Goal: Book appointment/travel/reservation

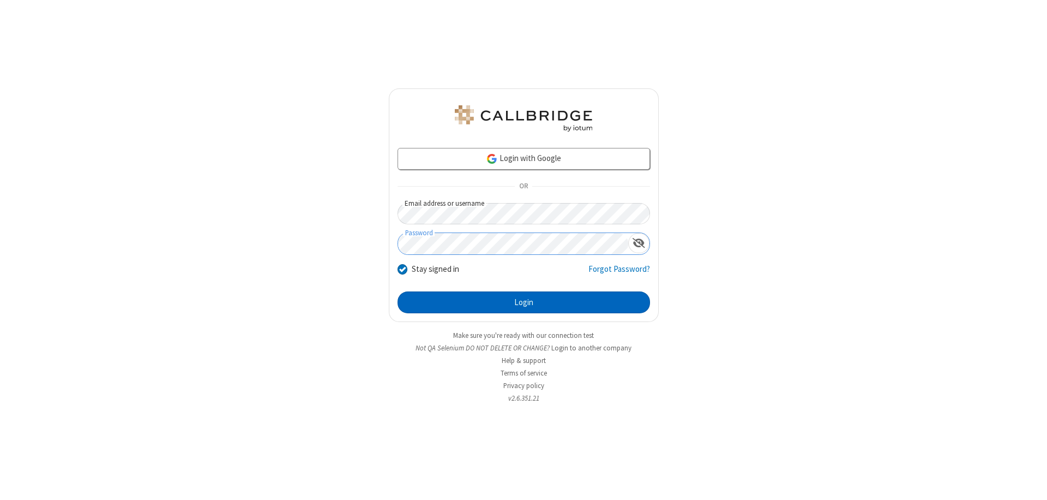
click at [524, 302] on button "Login" at bounding box center [524, 302] width 252 height 22
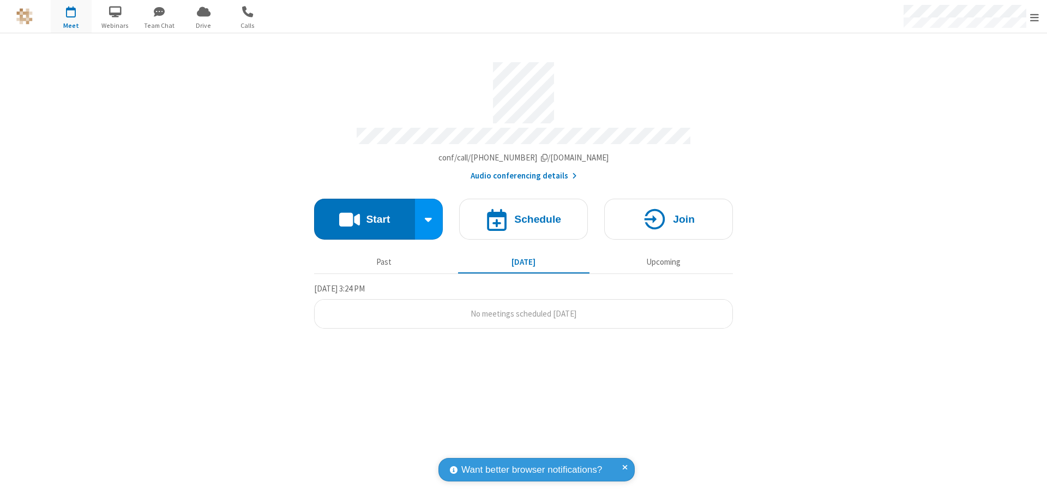
click at [1034, 17] on span "Open menu" at bounding box center [1034, 17] width 9 height 11
click at [71, 16] on span "button" at bounding box center [71, 11] width 41 height 19
click at [524, 214] on h4 "Schedule" at bounding box center [537, 219] width 47 height 10
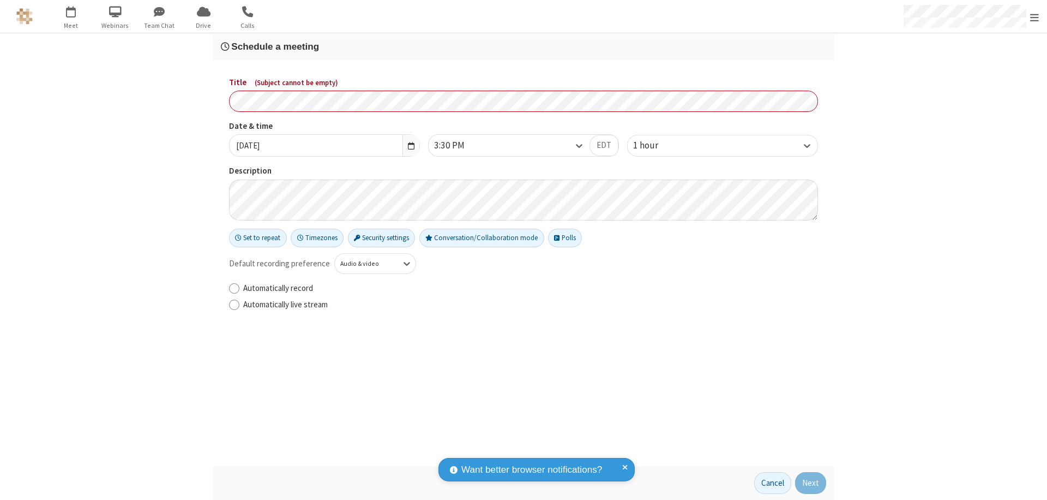
click at [524, 46] on h3 "Schedule a meeting" at bounding box center [523, 46] width 605 height 10
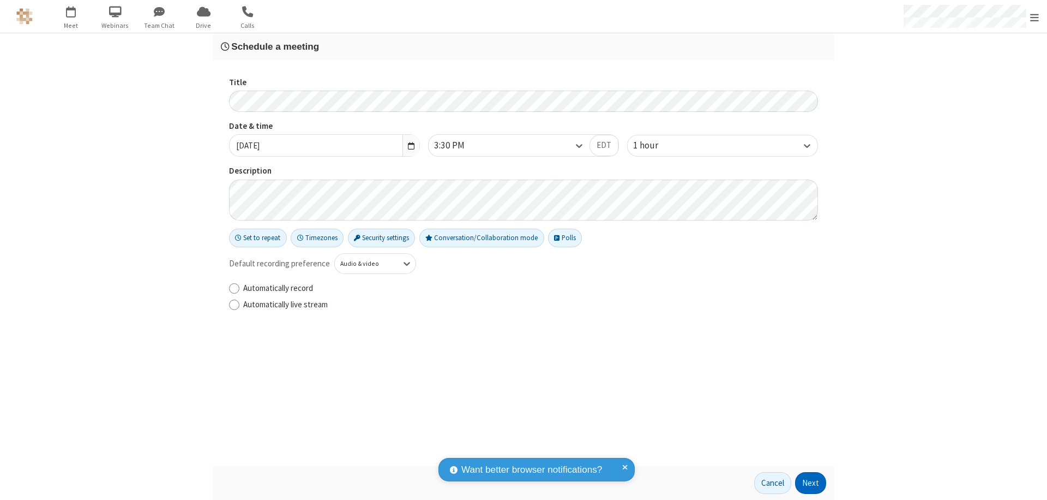
click at [811, 483] on button "Next" at bounding box center [810, 483] width 31 height 22
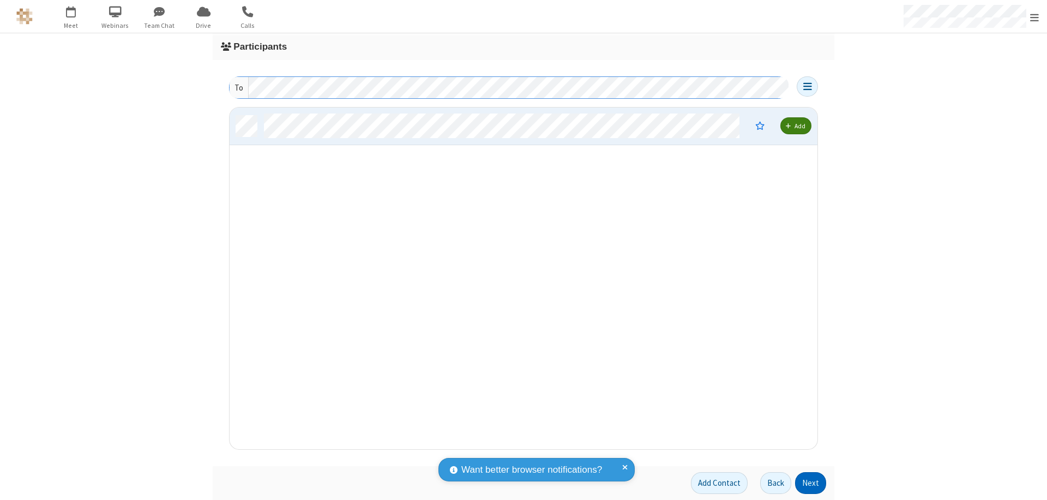
click at [811, 483] on button "Next" at bounding box center [810, 483] width 31 height 22
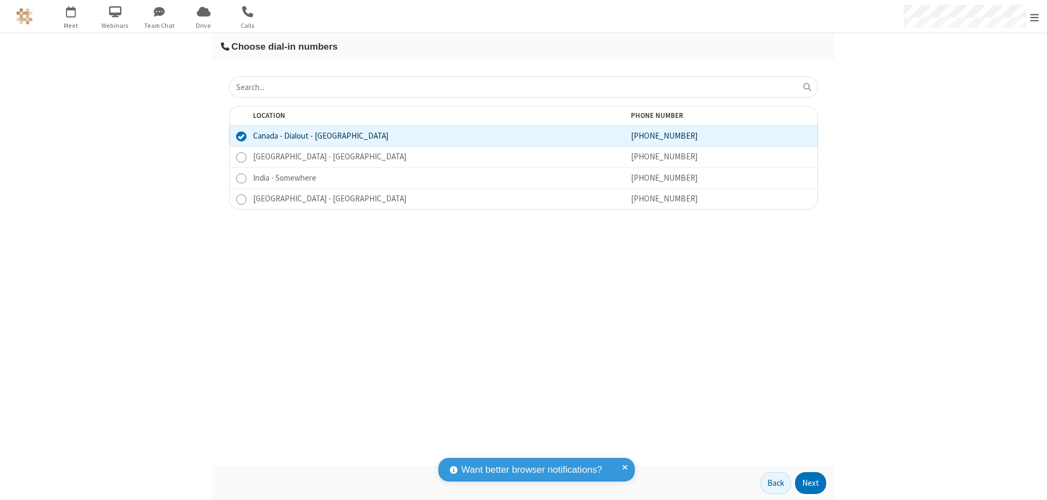
click at [811, 483] on button "Next" at bounding box center [810, 483] width 31 height 22
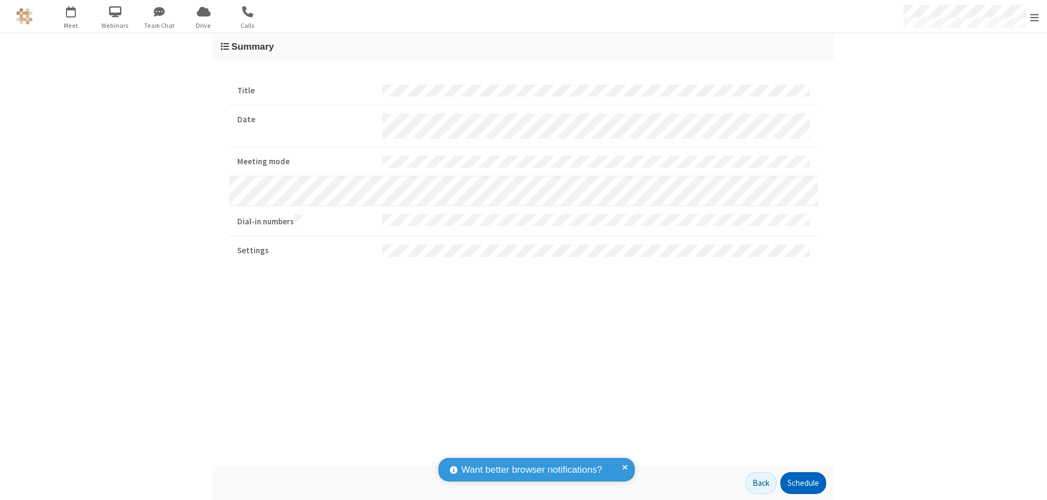
click at [803, 483] on button "Schedule" at bounding box center [803, 483] width 46 height 22
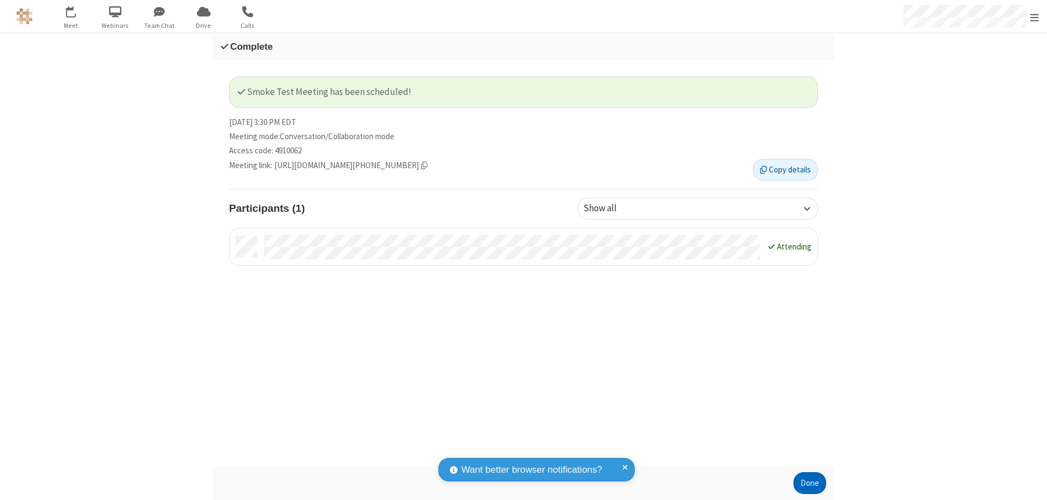
click at [810, 483] on button "Done" at bounding box center [809, 483] width 33 height 22
